Goal: Task Accomplishment & Management: Manage account settings

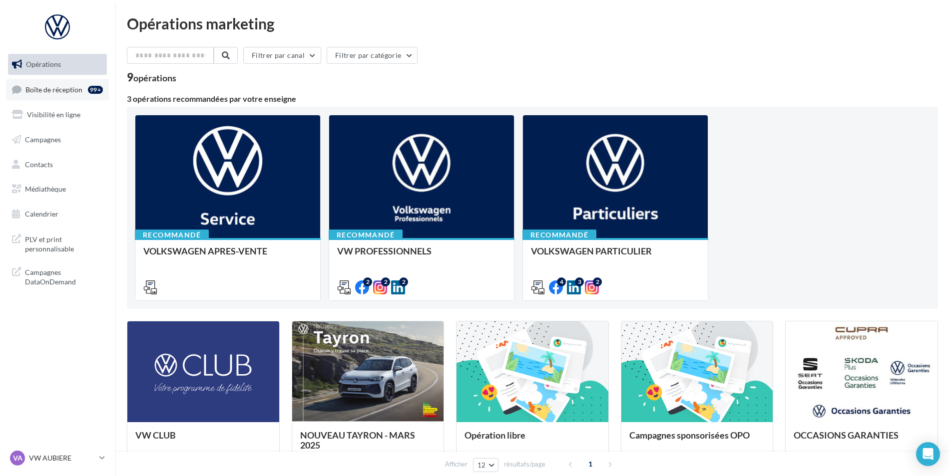
click at [87, 90] on link "Boîte de réception 99+" at bounding box center [57, 89] width 103 height 21
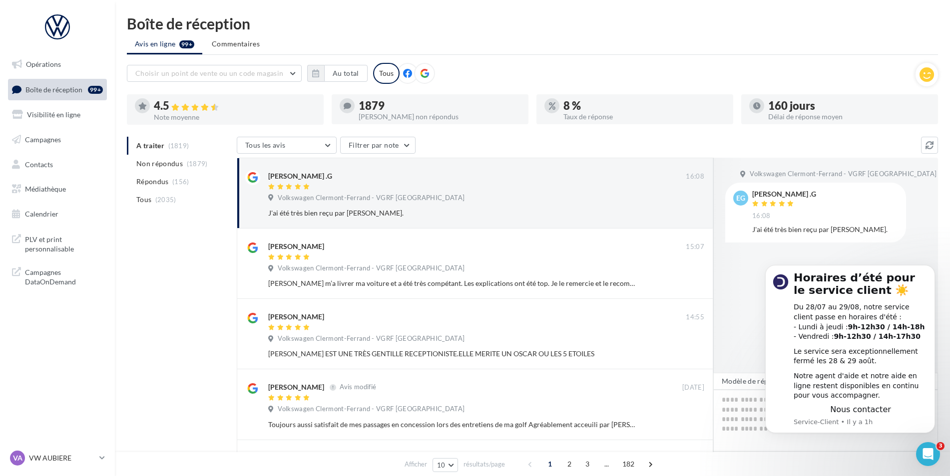
drag, startPoint x: 157, startPoint y: 252, endPoint x: 73, endPoint y: 153, distance: 129.6
click at [71, 89] on span "Boîte de réception" at bounding box center [53, 89] width 57 height 8
